Goal: Information Seeking & Learning: Learn about a topic

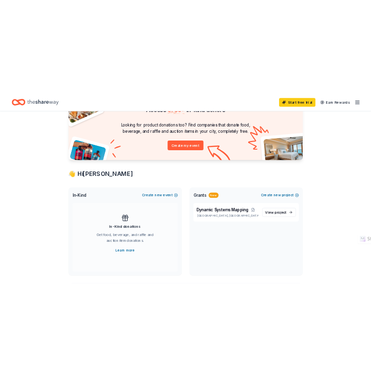
scroll to position [63, 0]
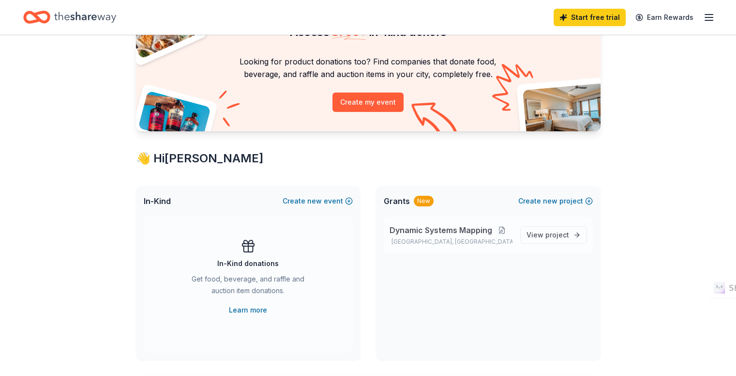
click at [503, 231] on button at bounding box center [501, 230] width 19 height 8
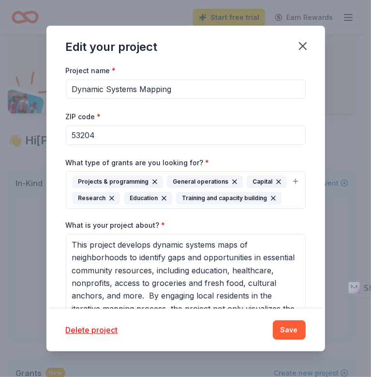
click at [203, 89] on input "Dynamic Systems Mapping" at bounding box center [186, 88] width 240 height 19
type input "D"
paste input "Invisible Lines: Mapping Needs in Historic [PERSON_NAME] Neighborhood"
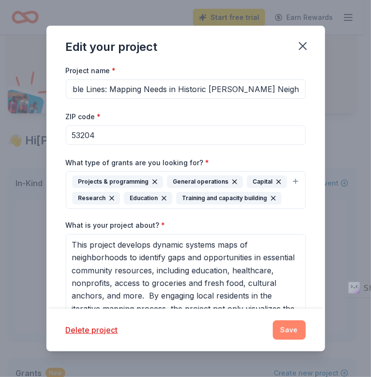
type input "Invisible Lines: Mapping Needs in Historic [PERSON_NAME] Neighborhood"
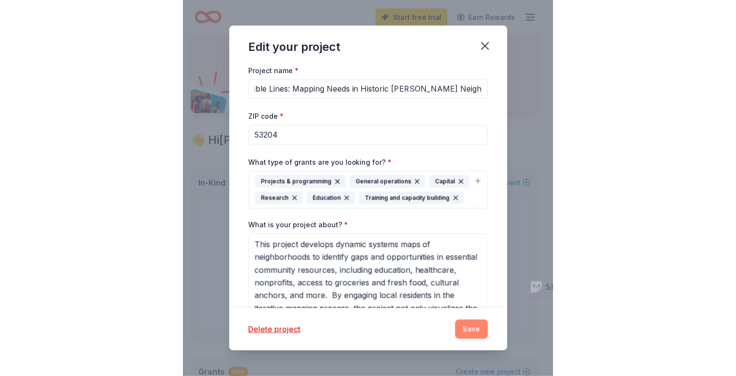
scroll to position [0, 0]
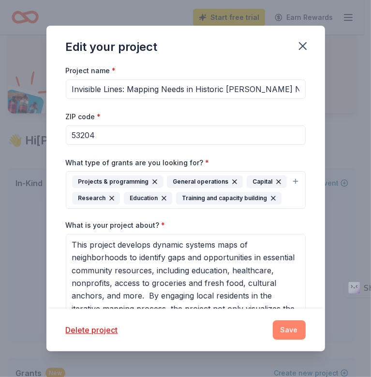
click at [281, 328] on button "Save" at bounding box center [289, 329] width 33 height 19
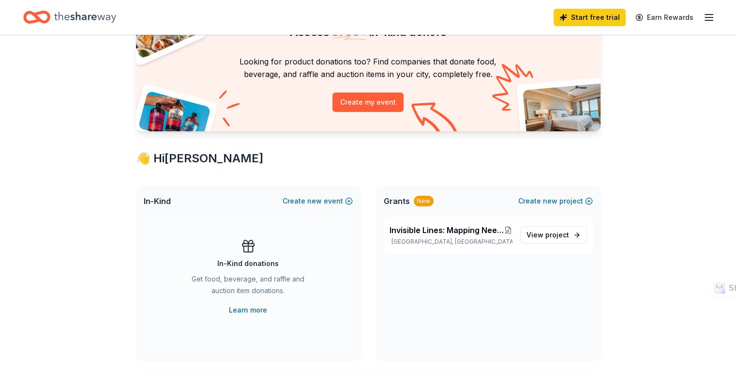
click at [49, 14] on icon "Home" at bounding box center [41, 17] width 15 height 10
click at [50, 15] on icon "Home" at bounding box center [36, 17] width 27 height 23
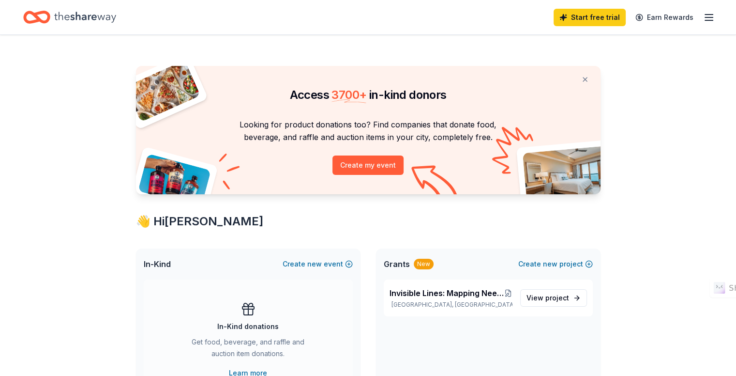
click at [705, 20] on line "button" at bounding box center [709, 20] width 8 height 0
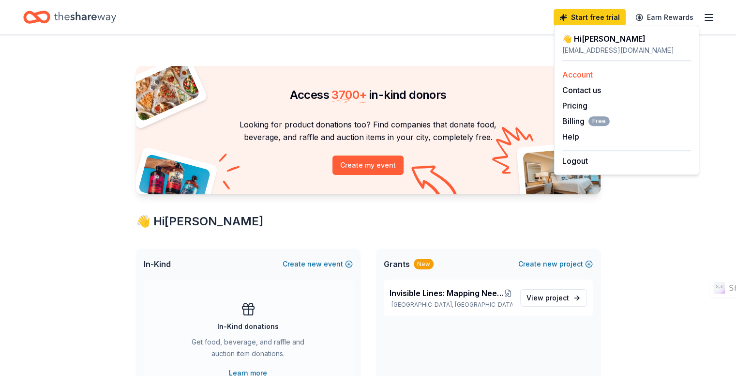
click at [578, 76] on link "Account" at bounding box center [577, 75] width 30 height 10
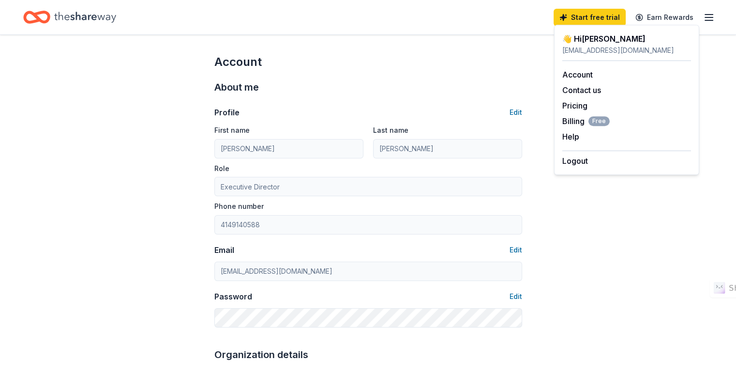
click at [49, 13] on icon "Home" at bounding box center [41, 17] width 15 height 10
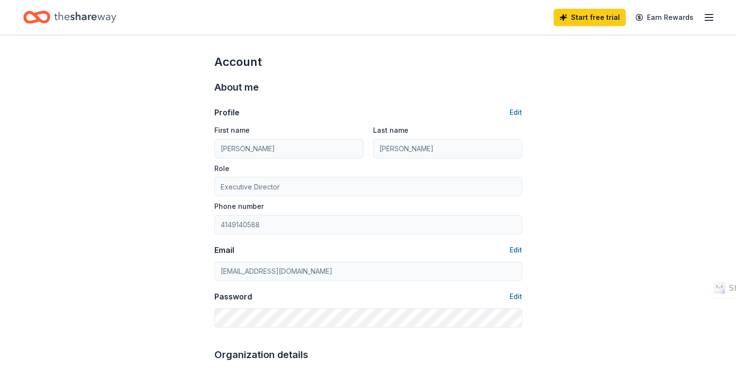
click at [49, 12] on icon "Home" at bounding box center [41, 17] width 15 height 10
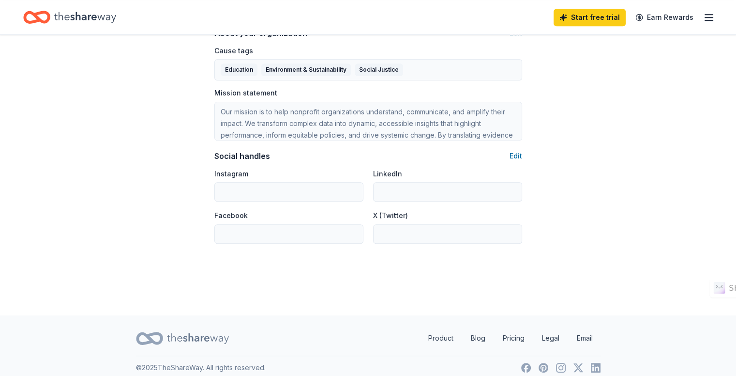
scroll to position [594, 0]
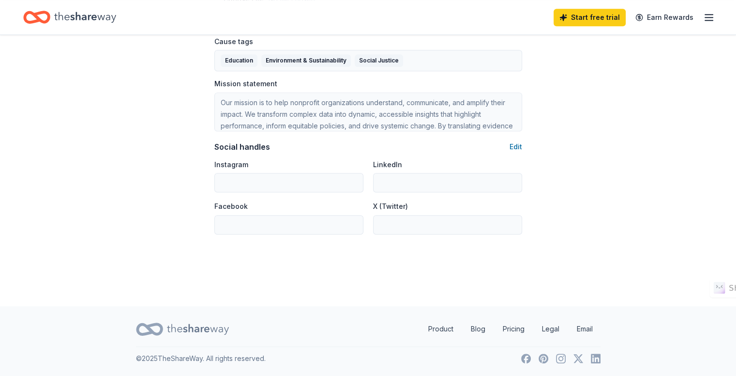
click at [84, 17] on icon "Home" at bounding box center [85, 17] width 62 height 11
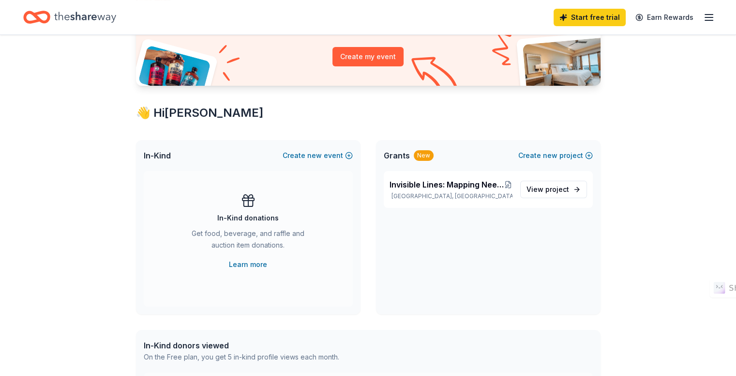
scroll to position [114, 0]
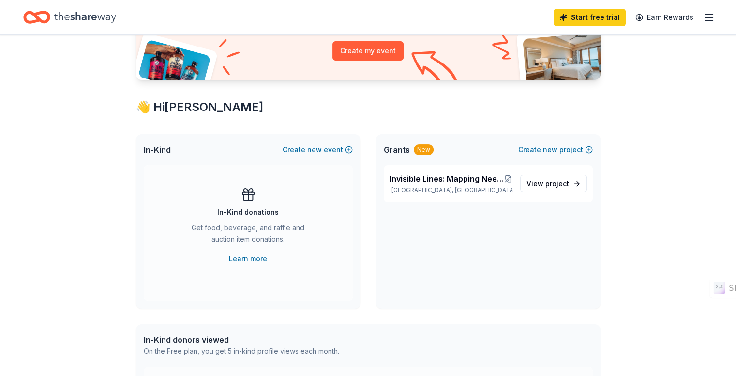
click at [394, 152] on span "Grants" at bounding box center [397, 150] width 26 height 12
click at [423, 149] on div "New" at bounding box center [424, 149] width 20 height 11
click at [456, 219] on div "Invisible Lines: Mapping Needs in Historic Mitchell Neighborhood Milwaukee, WI …" at bounding box center [488, 236] width 225 height 143
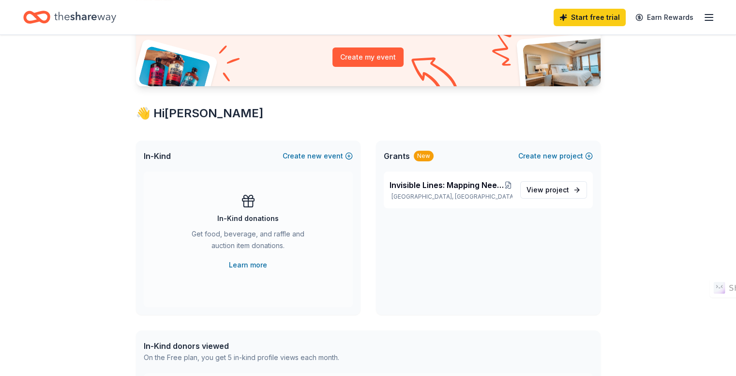
scroll to position [0, 0]
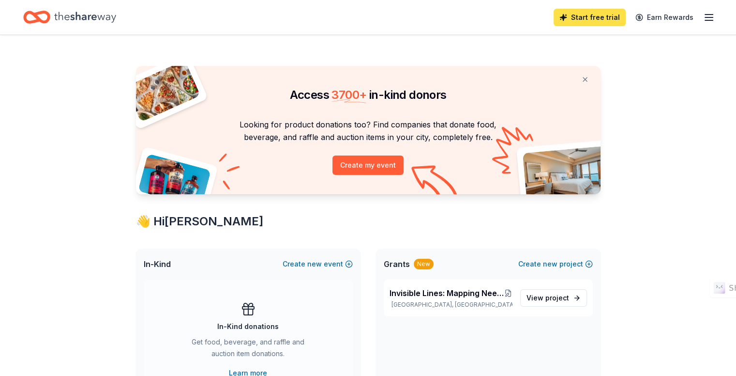
click at [563, 18] on link "Start free trial" at bounding box center [590, 17] width 72 height 17
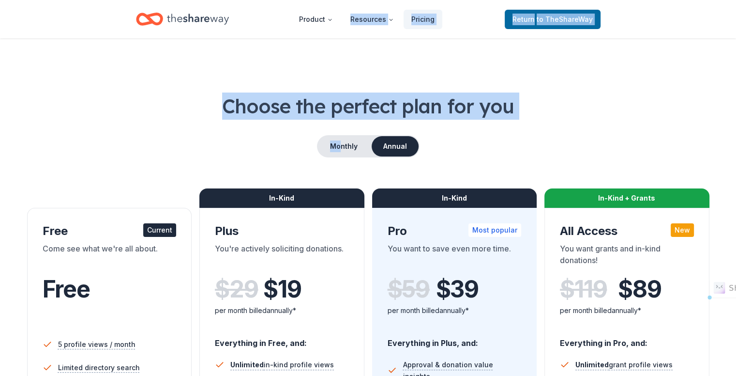
drag, startPoint x: 342, startPoint y: 136, endPoint x: 308, endPoint y: 33, distance: 107.6
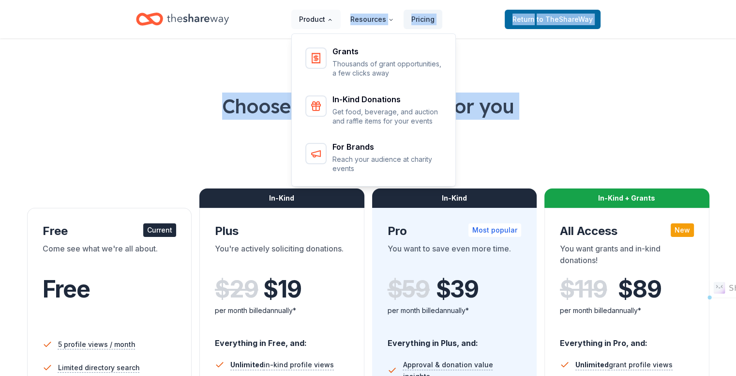
click at [310, 21] on button "Product" at bounding box center [315, 19] width 49 height 19
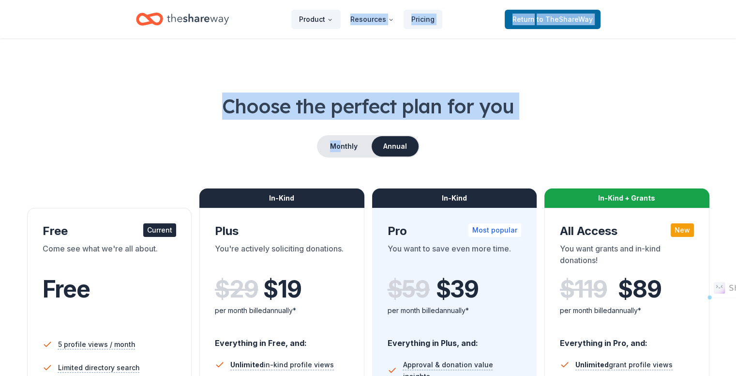
click at [310, 21] on button "Product" at bounding box center [315, 19] width 49 height 19
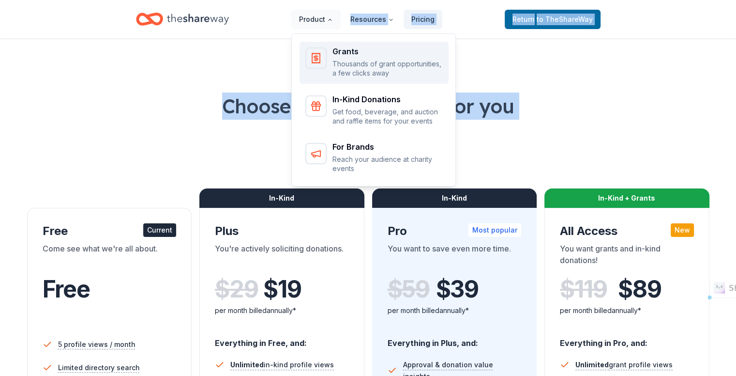
click at [322, 63] on icon "Main" at bounding box center [316, 58] width 12 height 12
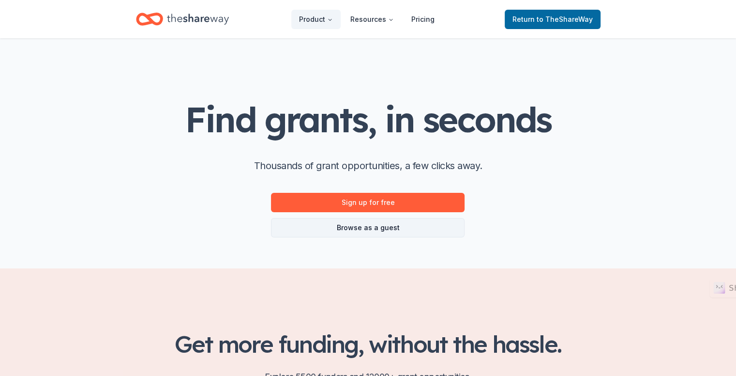
click at [375, 223] on link "Browse as a guest" at bounding box center [368, 227] width 194 height 19
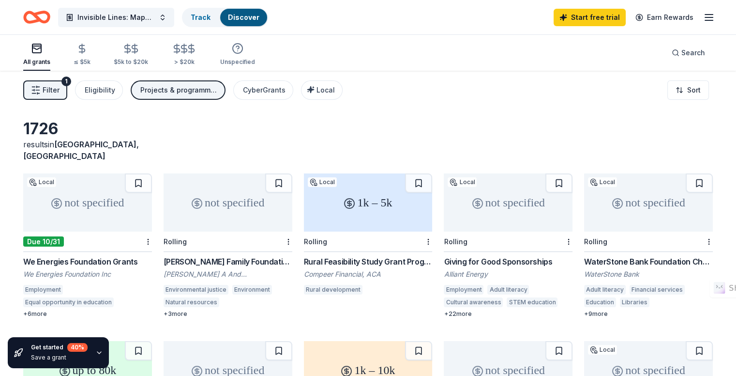
click at [703, 22] on icon "button" at bounding box center [709, 18] width 12 height 12
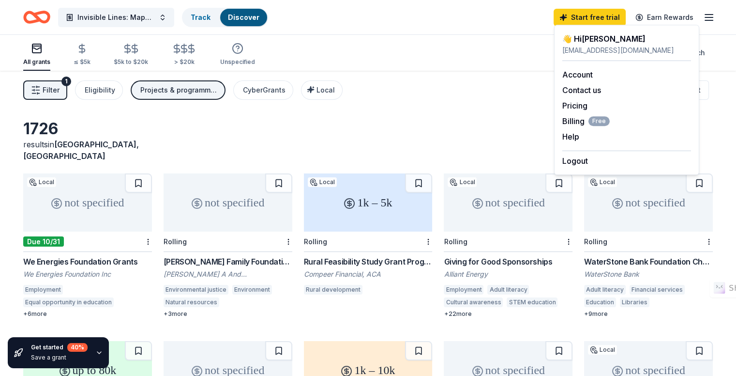
click at [403, 113] on div "1726 results in [GEOGRAPHIC_DATA], [GEOGRAPHIC_DATA] not specified Local Due [D…" at bounding box center [368, 317] width 736 height 492
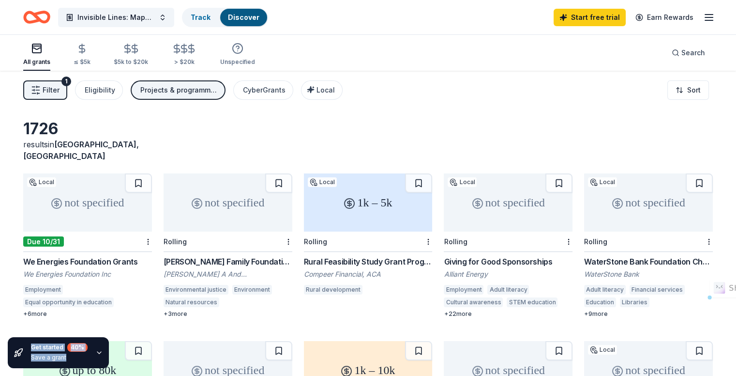
click at [363, 119] on div "1726 results in [GEOGRAPHIC_DATA], [GEOGRAPHIC_DATA]" at bounding box center [368, 140] width 690 height 43
click at [97, 352] on icon "button" at bounding box center [99, 352] width 4 height 2
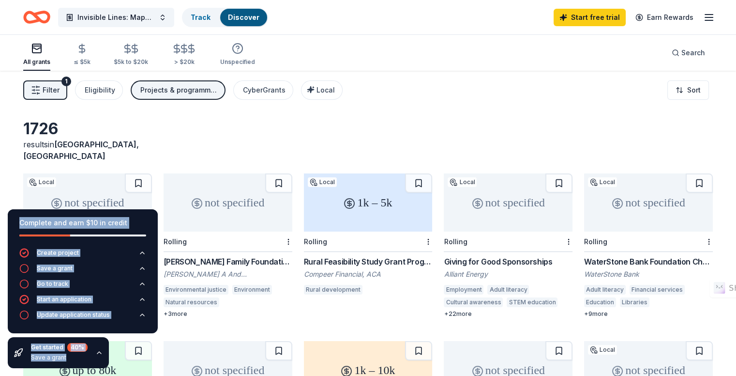
click at [0, 170] on div "1726 results in [GEOGRAPHIC_DATA], [GEOGRAPHIC_DATA] not specified Local Due [D…" at bounding box center [368, 317] width 736 height 492
click at [99, 352] on icon "button" at bounding box center [99, 352] width 4 height 2
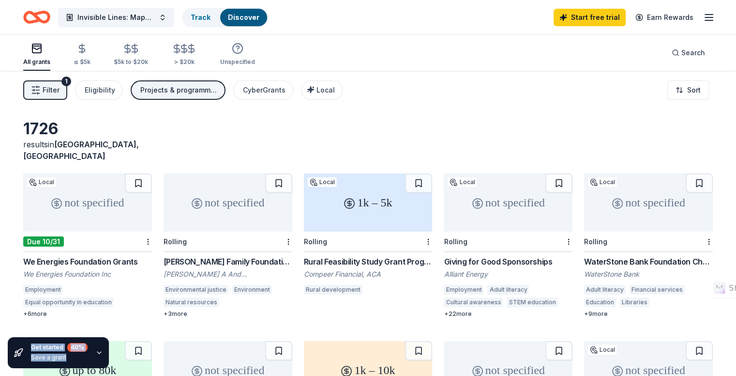
click at [409, 153] on div "1726 results in [GEOGRAPHIC_DATA], [GEOGRAPHIC_DATA] not specified Local Due [D…" at bounding box center [368, 331] width 690 height 424
drag, startPoint x: 246, startPoint y: 139, endPoint x: 522, endPoint y: 305, distance: 321.8
click at [522, 305] on div "1726 results in [GEOGRAPHIC_DATA], [GEOGRAPHIC_DATA] not specified Local Due [D…" at bounding box center [368, 331] width 690 height 424
drag, startPoint x: 11, startPoint y: 119, endPoint x: 524, endPoint y: 214, distance: 521.3
click at [524, 214] on div "1726 results in [GEOGRAPHIC_DATA], [GEOGRAPHIC_DATA] not specified Local Due [D…" at bounding box center [368, 317] width 736 height 492
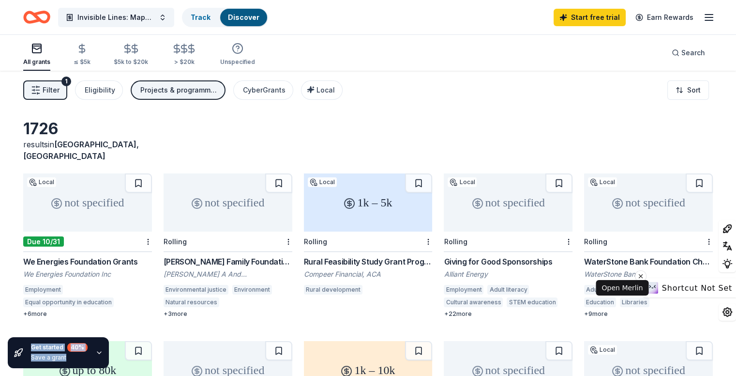
click at [724, 296] on div "Shortcut Not Set" at bounding box center [689, 287] width 93 height 19
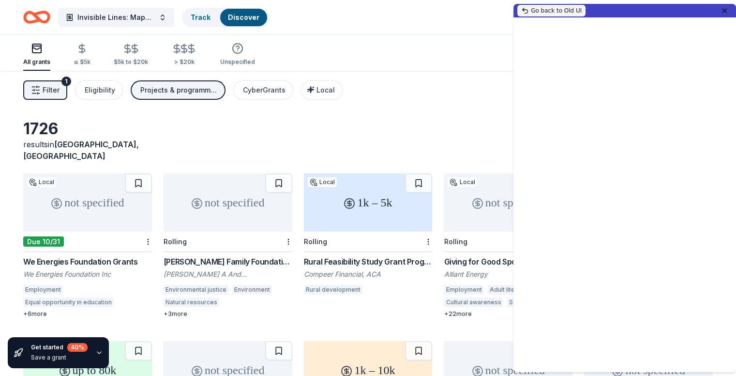
click at [521, 11] on icon at bounding box center [525, 11] width 8 height 8
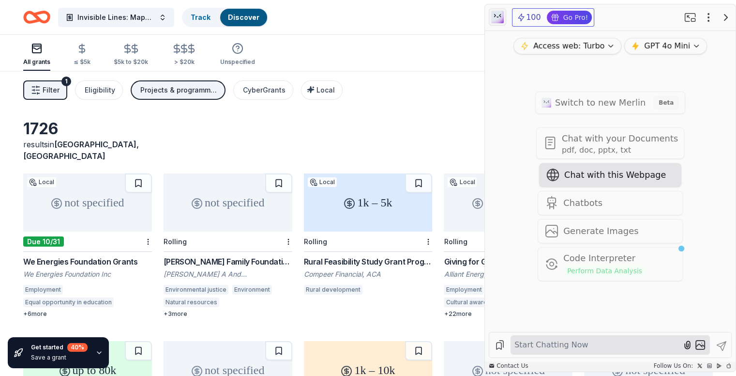
click at [608, 181] on span "Chat with this Webpage" at bounding box center [615, 174] width 102 height 13
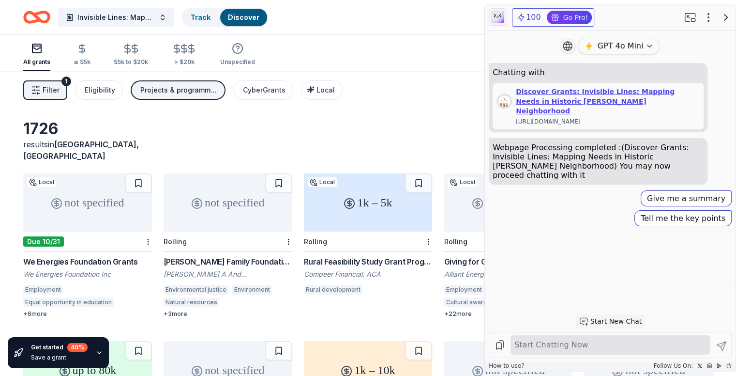
click at [60, 93] on span "Filter" at bounding box center [51, 90] width 17 height 12
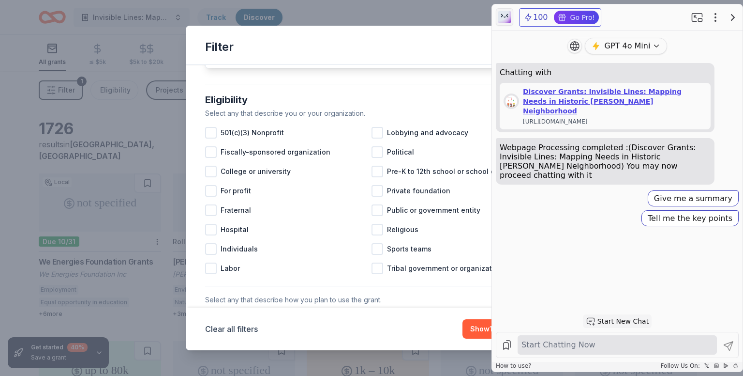
scroll to position [77, 0]
click at [214, 138] on div at bounding box center [211, 132] width 12 height 12
click at [213, 254] on div at bounding box center [211, 249] width 12 height 12
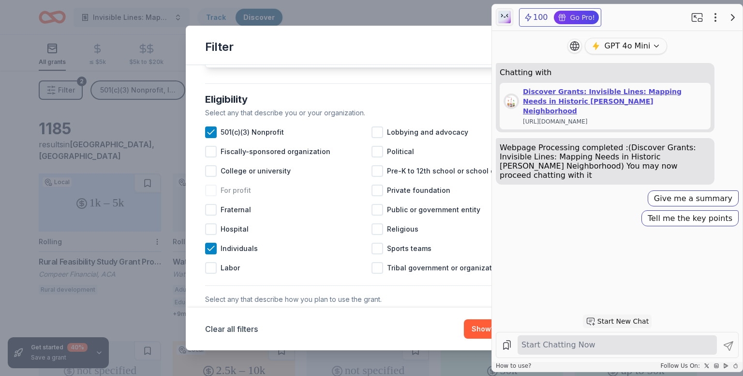
click at [216, 196] on div at bounding box center [211, 190] width 12 height 12
click at [213, 137] on icon at bounding box center [211, 132] width 10 height 10
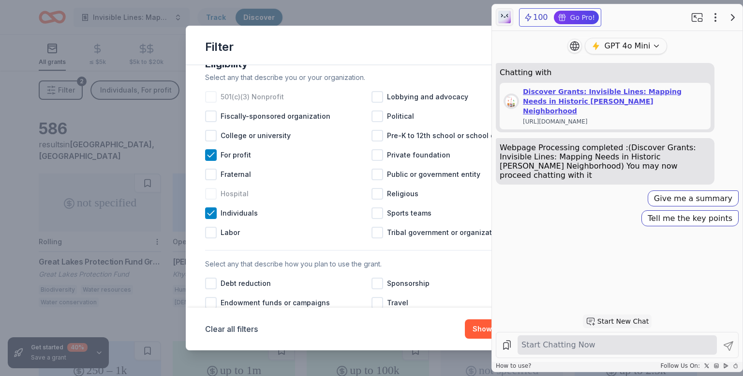
scroll to position [114, 0]
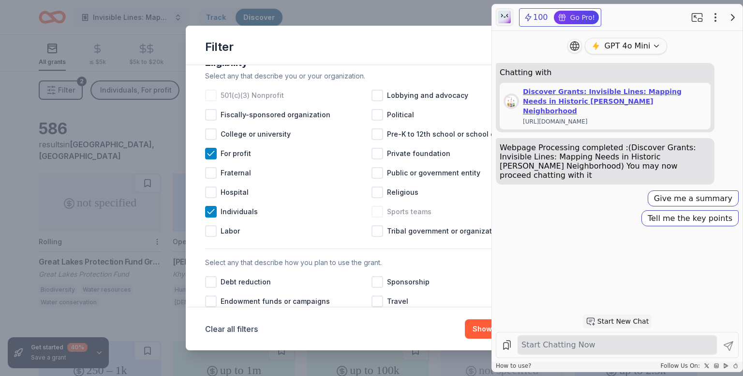
click at [379, 221] on div "Sports teams" at bounding box center [455, 211] width 167 height 19
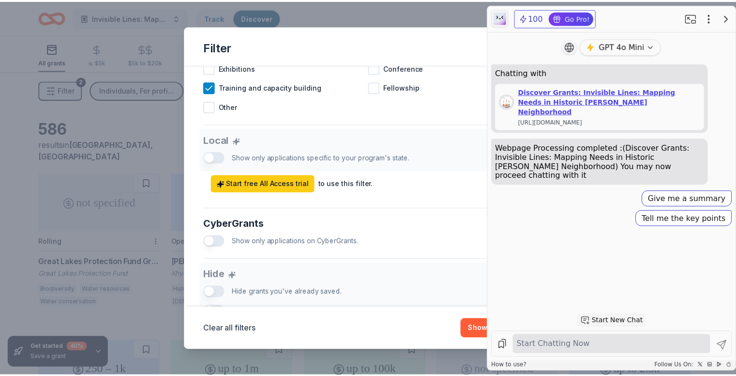
scroll to position [589, 0]
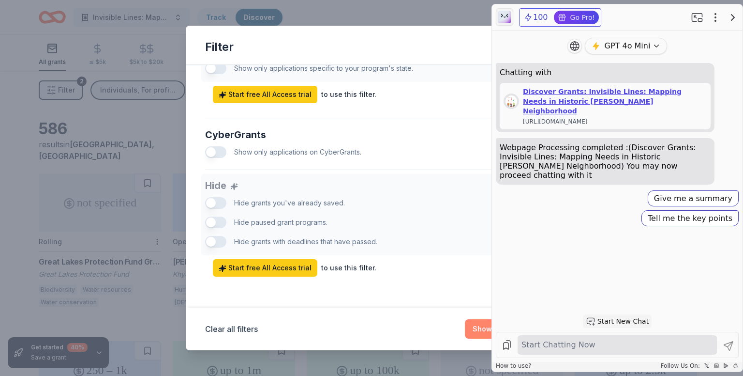
click at [481, 331] on button "Show 586 grants" at bounding box center [501, 328] width 73 height 19
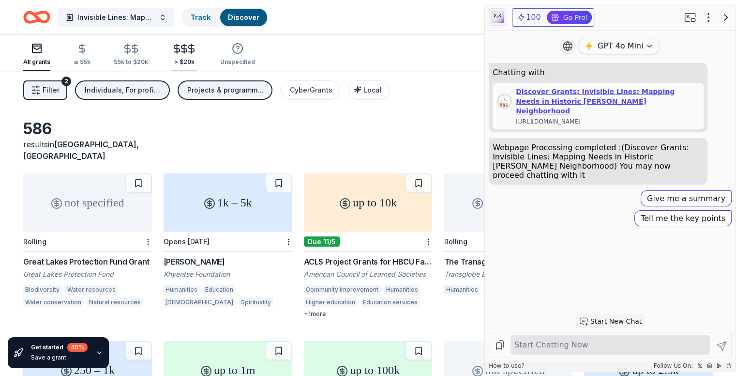
click at [187, 57] on div "> $20k" at bounding box center [184, 54] width 26 height 23
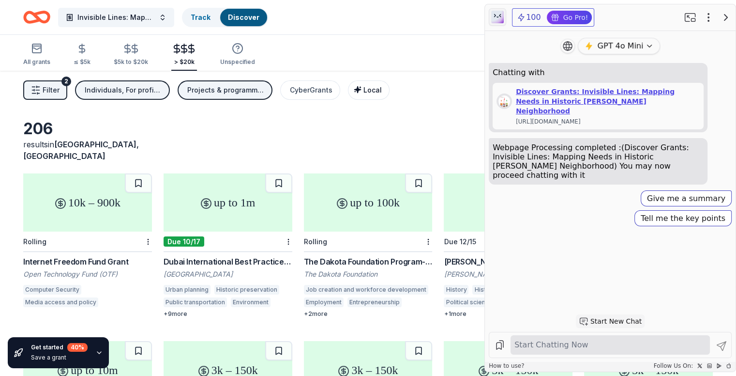
click at [382, 91] on span "Local" at bounding box center [373, 90] width 18 height 8
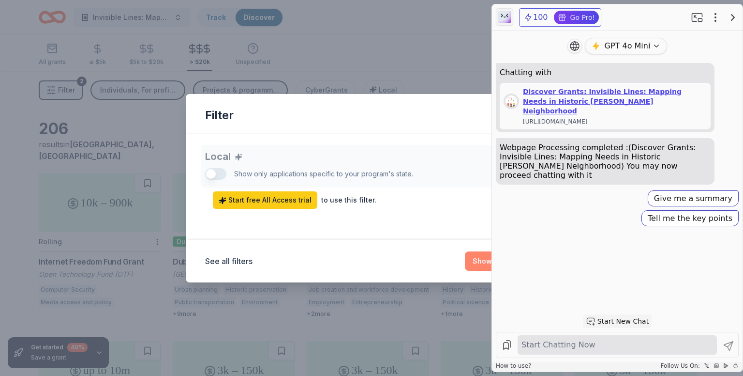
click at [472, 259] on button "Show 206 grants" at bounding box center [501, 260] width 73 height 19
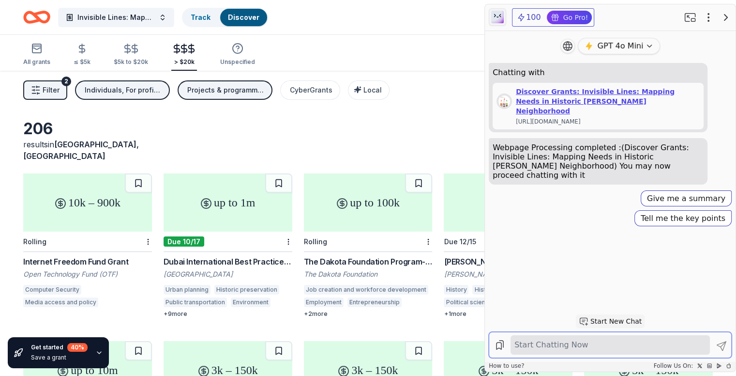
click at [554, 345] on textarea at bounding box center [611, 344] width 196 height 15
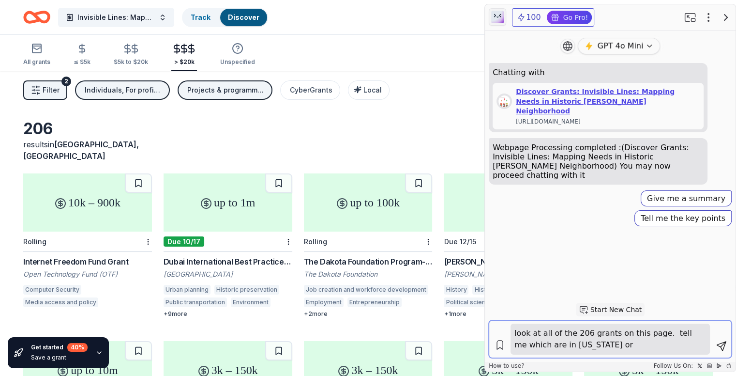
click at [635, 344] on textarea "look at all of the 206 grants on this page. tell me which are in [US_STATE] or …" at bounding box center [611, 338] width 196 height 27
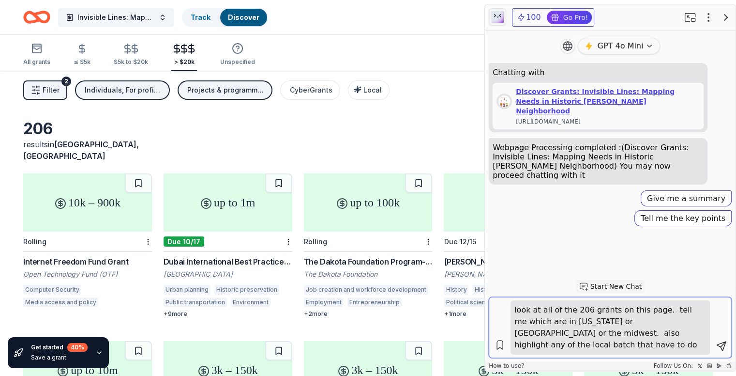
type textarea "look at all of the 206 grants on this page. tell me which are in [US_STATE] or …"
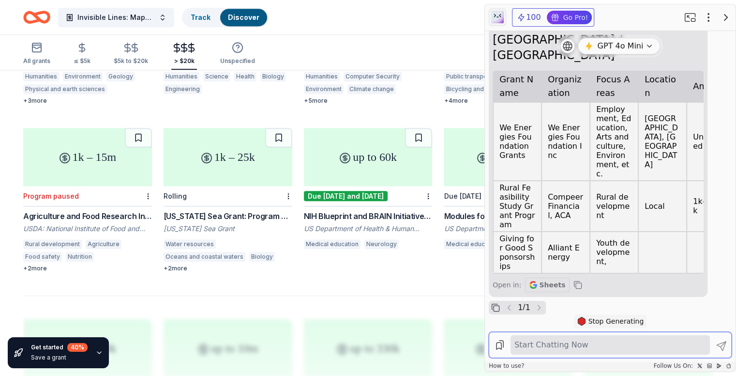
scroll to position [549, 0]
click at [540, 286] on span "Sheets" at bounding box center [552, 285] width 26 height 10
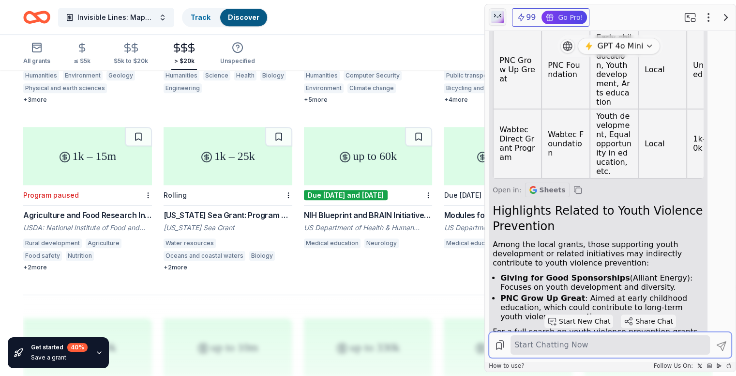
scroll to position [601, 0]
click at [539, 192] on span "Sheets" at bounding box center [552, 188] width 26 height 10
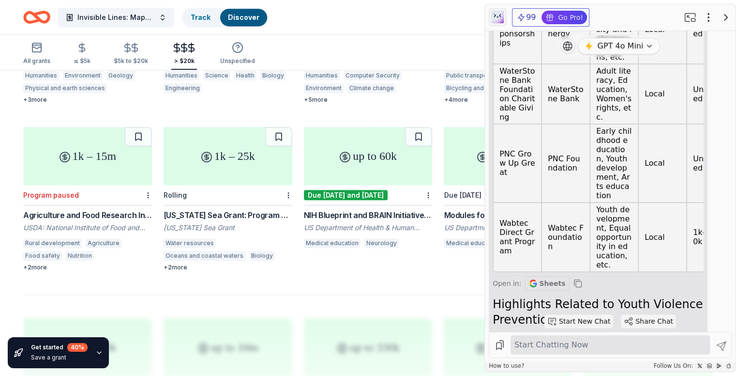
scroll to position [760, 0]
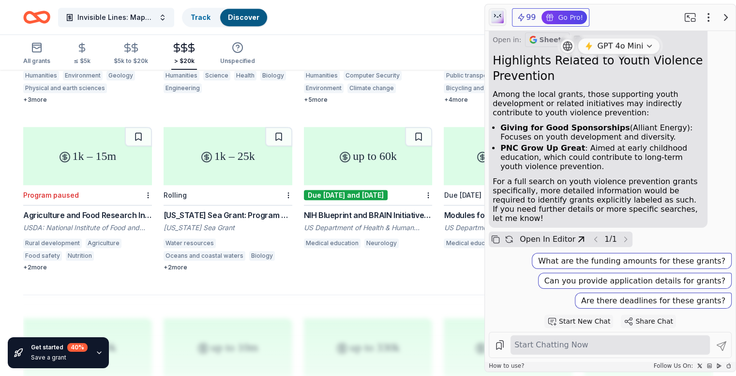
click at [586, 346] on textarea at bounding box center [611, 344] width 196 height 15
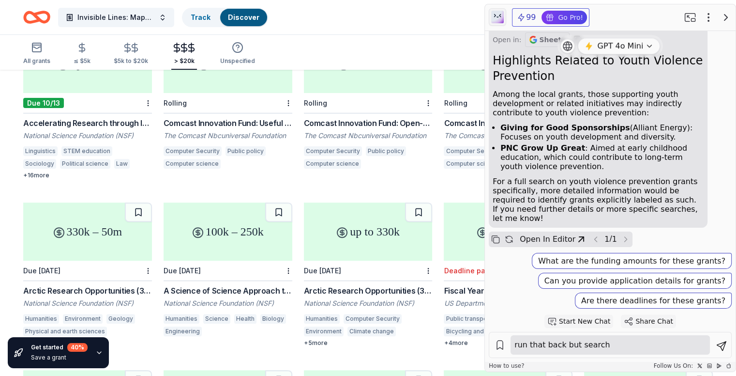
scroll to position [304, 0]
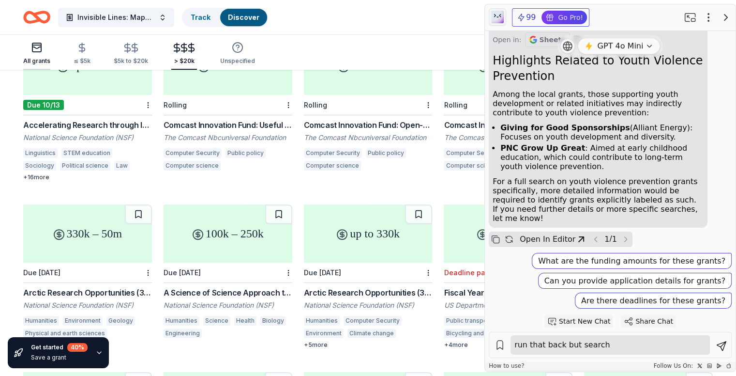
click at [50, 53] on div "button" at bounding box center [36, 48] width 27 height 12
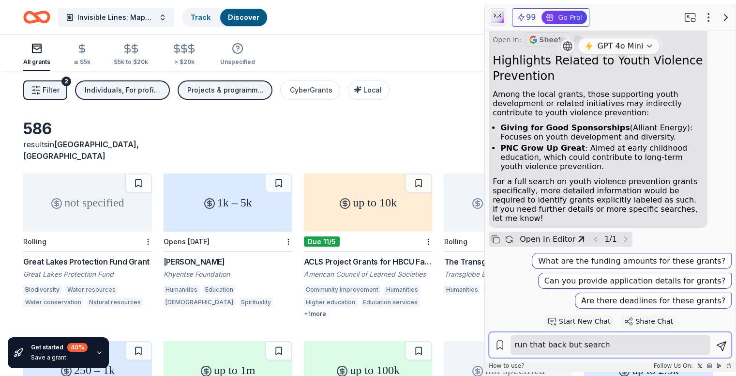
click at [614, 344] on textarea "run that back but search" at bounding box center [611, 344] width 196 height 15
type textarea "r"
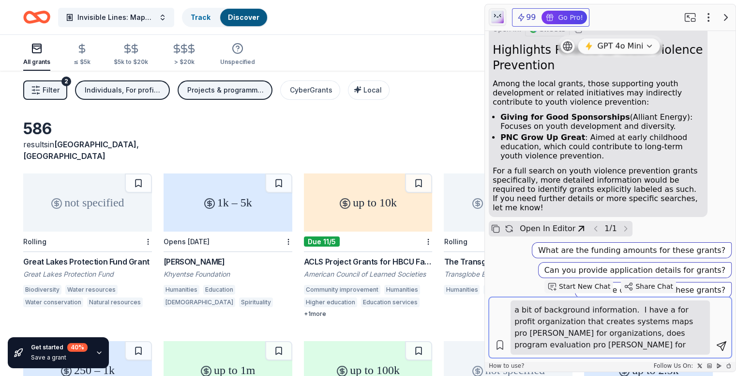
click at [554, 334] on textarea "a bit of background information. I have a for profit organization that creates …" at bounding box center [611, 327] width 196 height 50
click at [571, 347] on textarea "a bit of background information. I have a for profit organization that creates …" at bounding box center [611, 327] width 196 height 50
click at [587, 346] on textarea "a bit of background information. I have a for profit organization that creates …" at bounding box center [611, 327] width 196 height 50
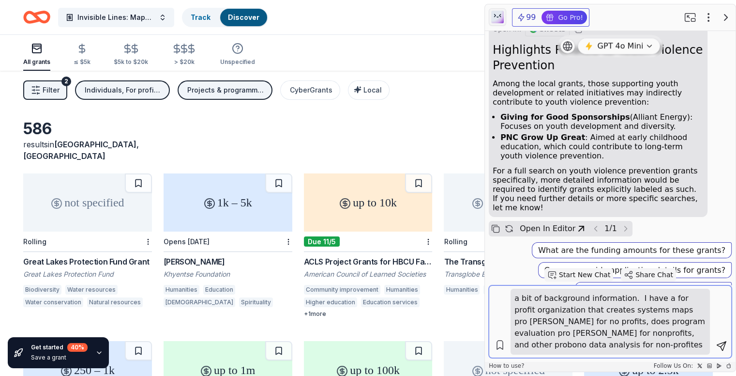
click at [566, 349] on textarea "a bit of background information. I have a for profit organization that creates …" at bounding box center [611, 321] width 196 height 62
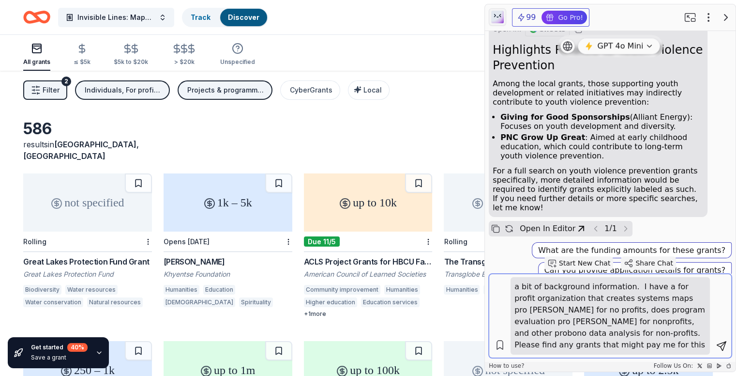
click at [597, 317] on textarea "a bit of background information. I have a for profit organization that creates …" at bounding box center [611, 316] width 196 height 74
click at [625, 287] on textarea "a bit of background information. I have a for profit organization that creates …" at bounding box center [611, 316] width 196 height 74
click at [568, 345] on textarea "a bit of background information: I have a for profit organization that creates …" at bounding box center [611, 316] width 196 height 74
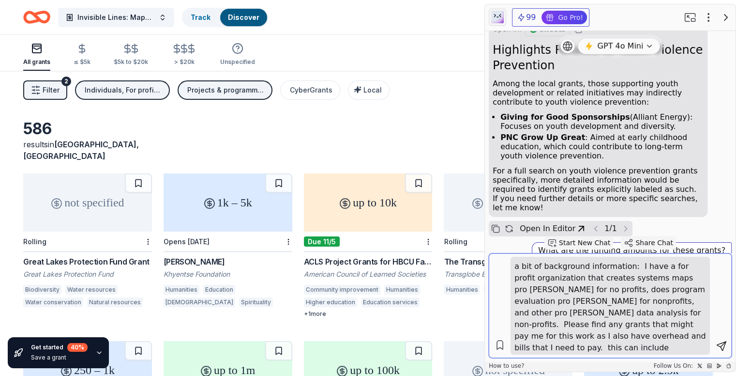
click at [513, 269] on textarea "a bit of background information: I have a for profit organization that creates …" at bounding box center [611, 305] width 196 height 94
type textarea "run the analysis again but with a bit of background information: I have a for p…"
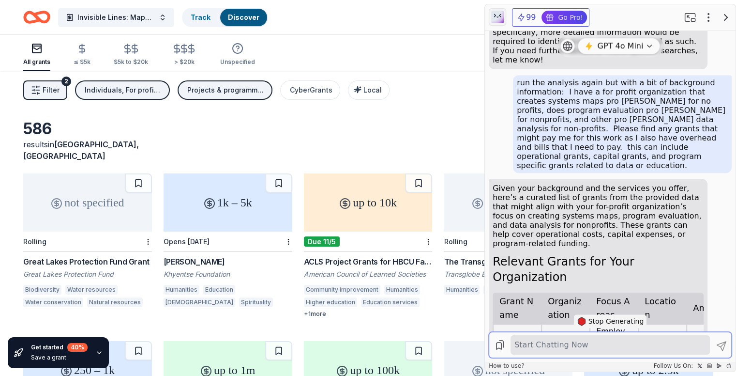
scroll to position [938, 0]
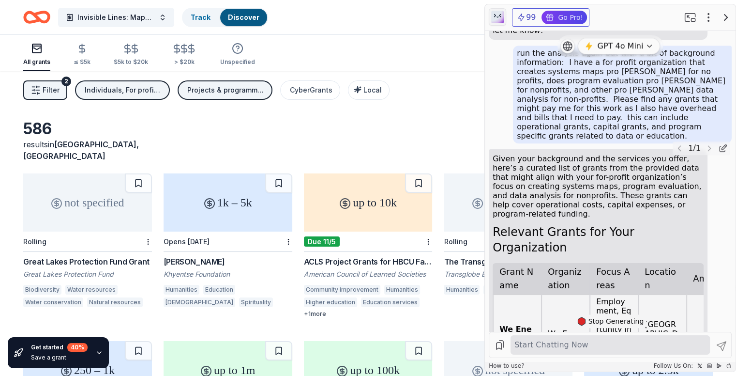
click at [597, 128] on div "run the analysis again but with a bit of background information: I have a for p…" at bounding box center [622, 94] width 211 height 92
drag, startPoint x: 573, startPoint y: 146, endPoint x: 512, endPoint y: 63, distance: 102.8
click at [513, 63] on div "run the analysis again but with a bit of background information: I have a for p…" at bounding box center [622, 94] width 219 height 98
click at [727, 18] on icon "button" at bounding box center [726, 18] width 3 height 6
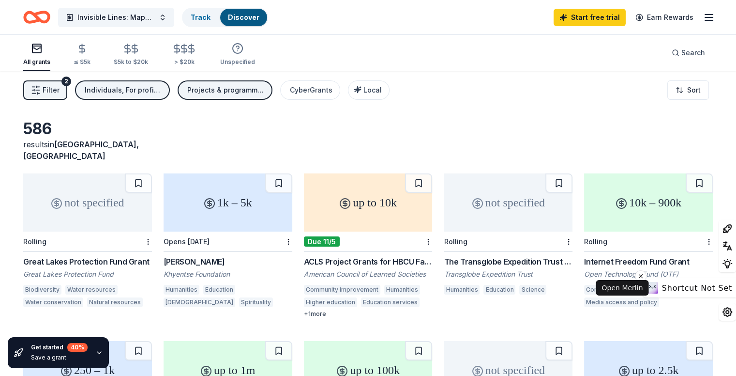
click at [721, 286] on span "Shortcut Not Set" at bounding box center [697, 287] width 70 height 9
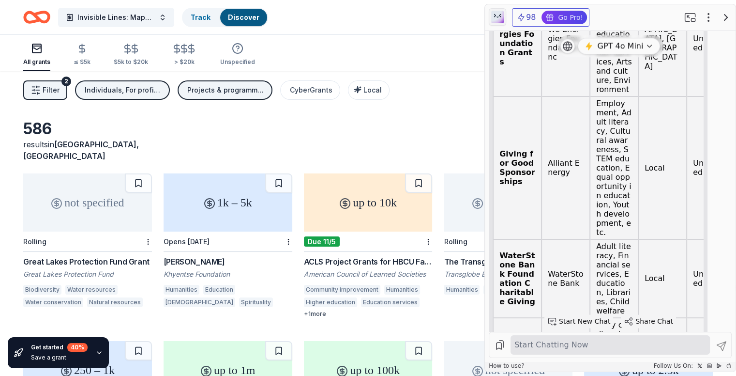
scroll to position [1327, 0]
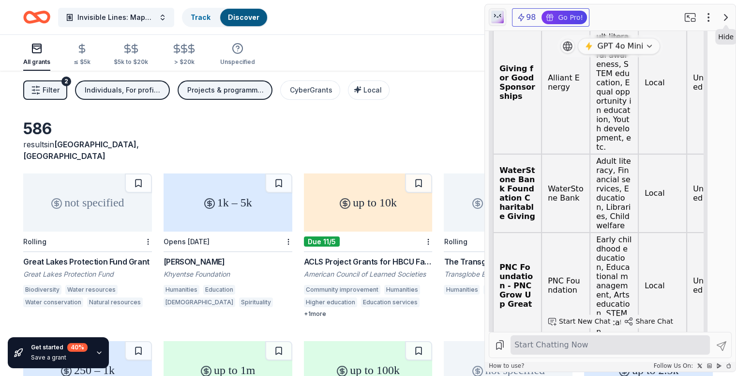
click at [730, 15] on icon "button" at bounding box center [726, 18] width 12 height 12
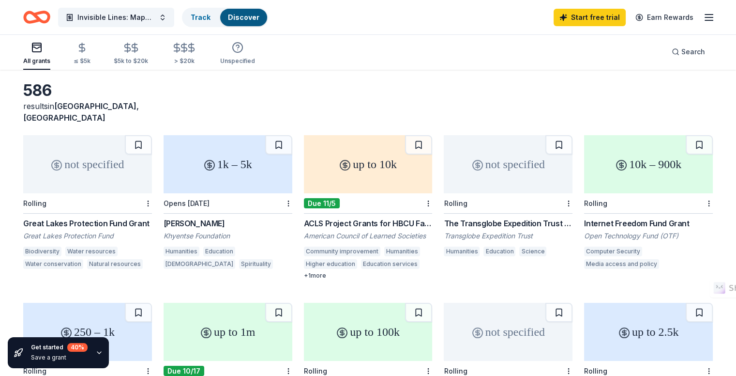
scroll to position [25, 0]
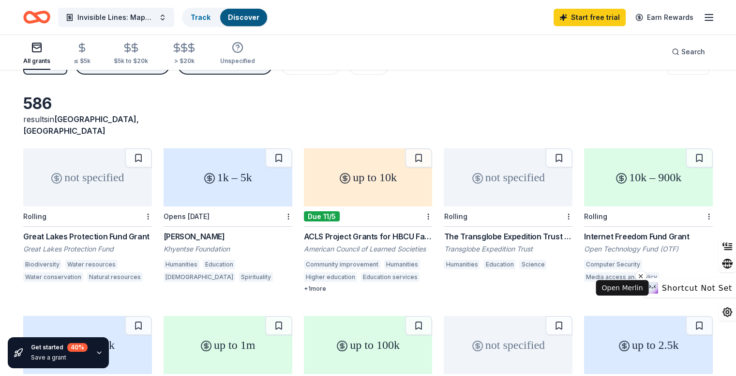
click at [718, 288] on span "Shortcut Not Set" at bounding box center [697, 287] width 70 height 9
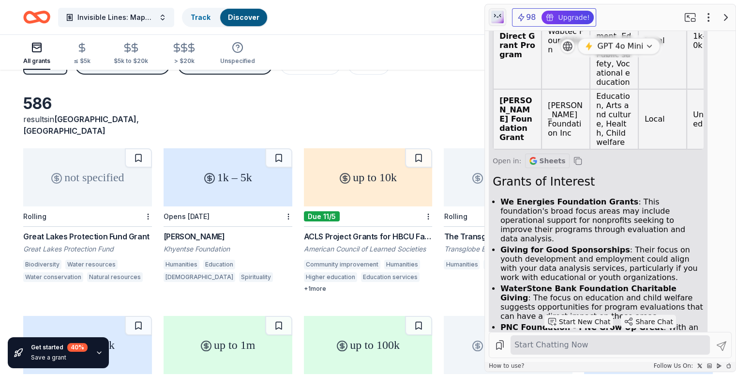
scroll to position [1673, 0]
click at [573, 157] on icon "button" at bounding box center [578, 161] width 10 height 12
click at [544, 159] on button "Sheets" at bounding box center [547, 160] width 45 height 15
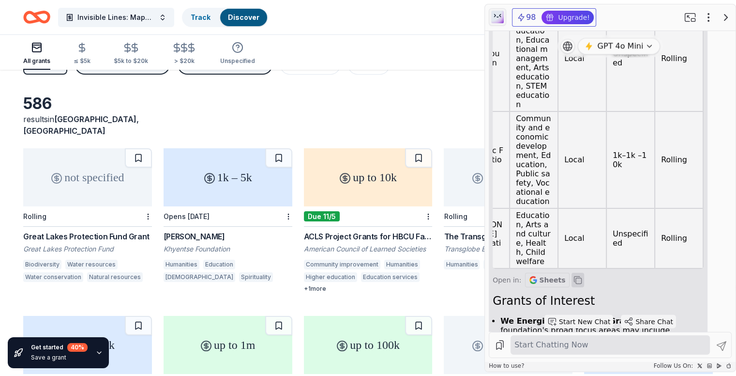
scroll to position [0, 0]
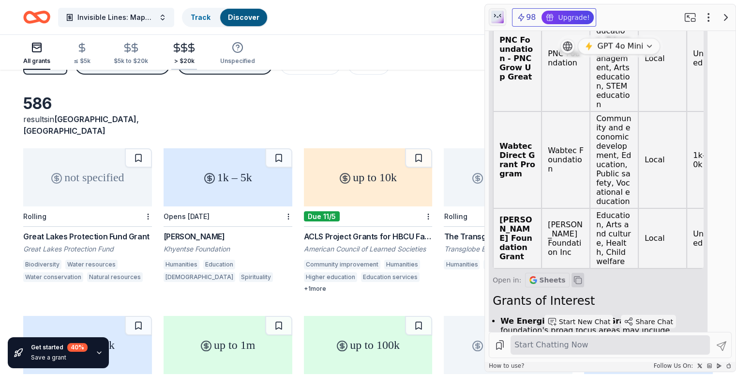
drag, startPoint x: 210, startPoint y: 53, endPoint x: 201, endPoint y: 52, distance: 8.7
click at [201, 52] on div "All grants ≤ $5k $5k to $20k > $20k Unspecified" at bounding box center [139, 54] width 232 height 32
click at [197, 52] on icon "button" at bounding box center [191, 47] width 11 height 11
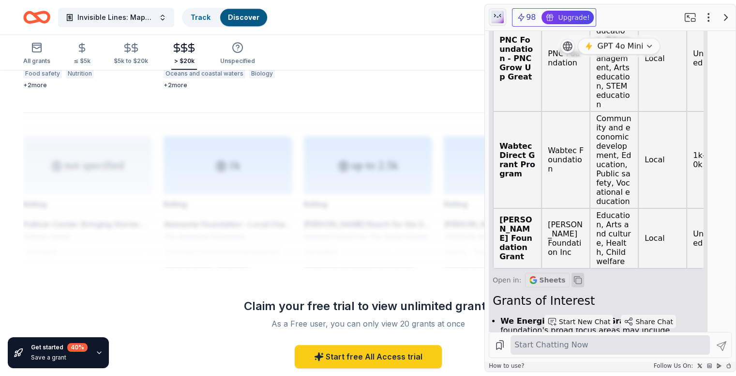
scroll to position [732, 0]
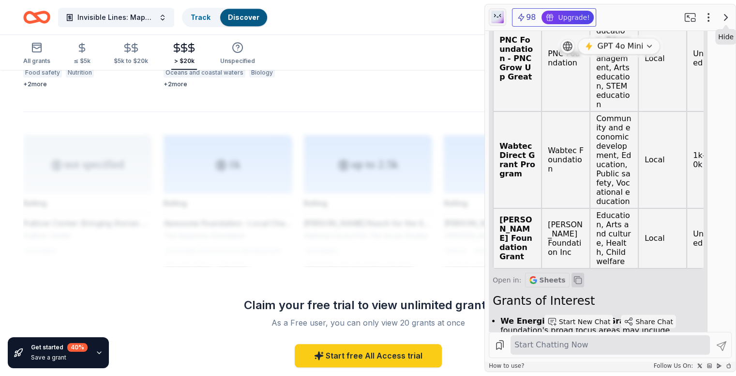
click at [724, 19] on icon "button" at bounding box center [726, 18] width 12 height 12
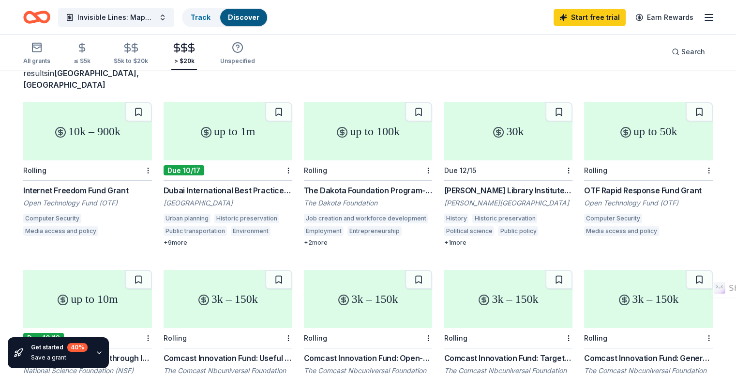
scroll to position [74, 0]
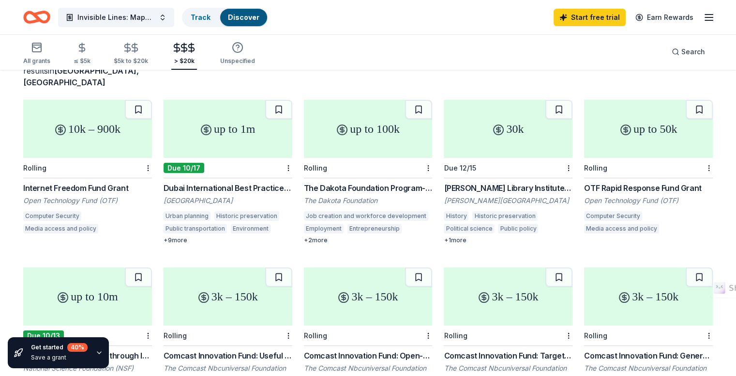
click at [184, 236] on div "+ 9 more" at bounding box center [228, 240] width 129 height 8
